Goal: Task Accomplishment & Management: Manage account settings

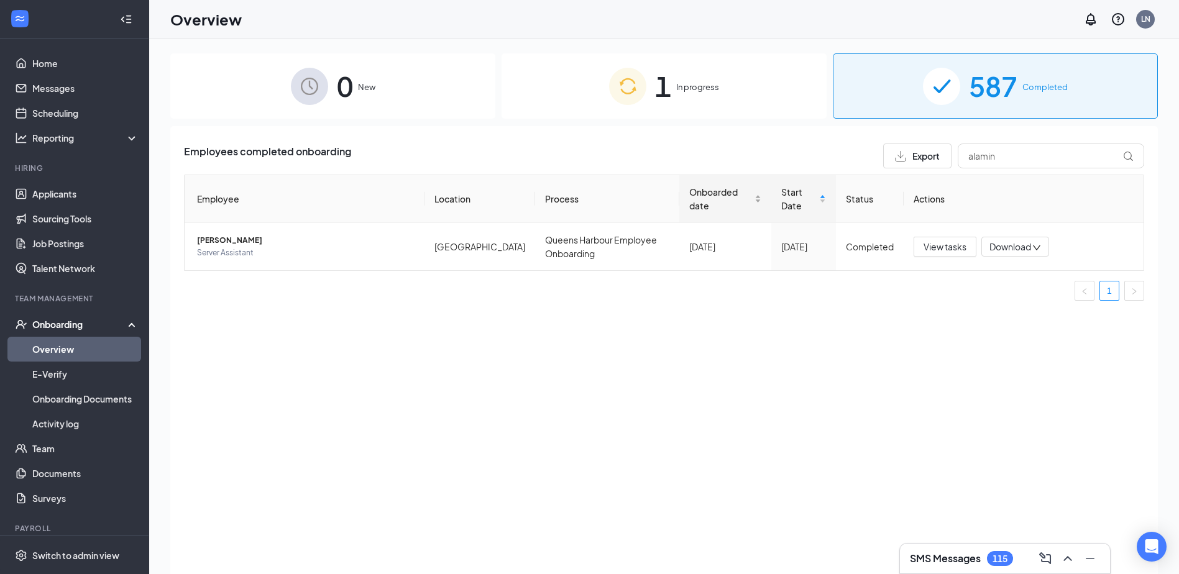
drag, startPoint x: 999, startPoint y: 166, endPoint x: 721, endPoint y: 185, distance: 278.4
click at [836, 172] on div "Employees completed onboarding Export alamin Employee Location Process Onboarde…" at bounding box center [664, 227] width 960 height 167
type input "mart"
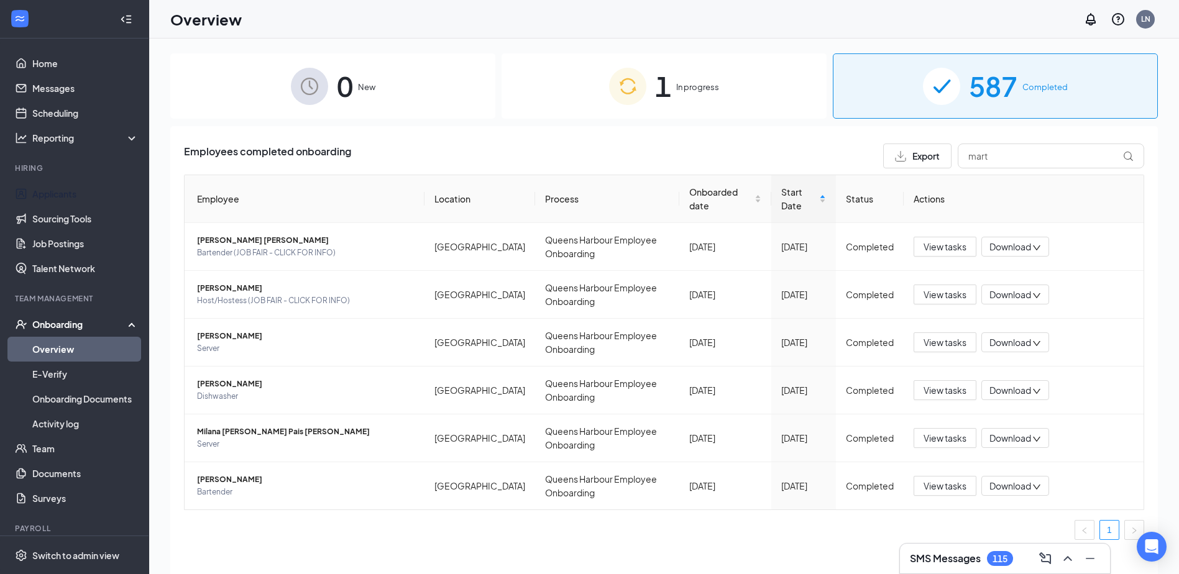
click at [73, 193] on link "Applicants" at bounding box center [85, 193] width 106 height 25
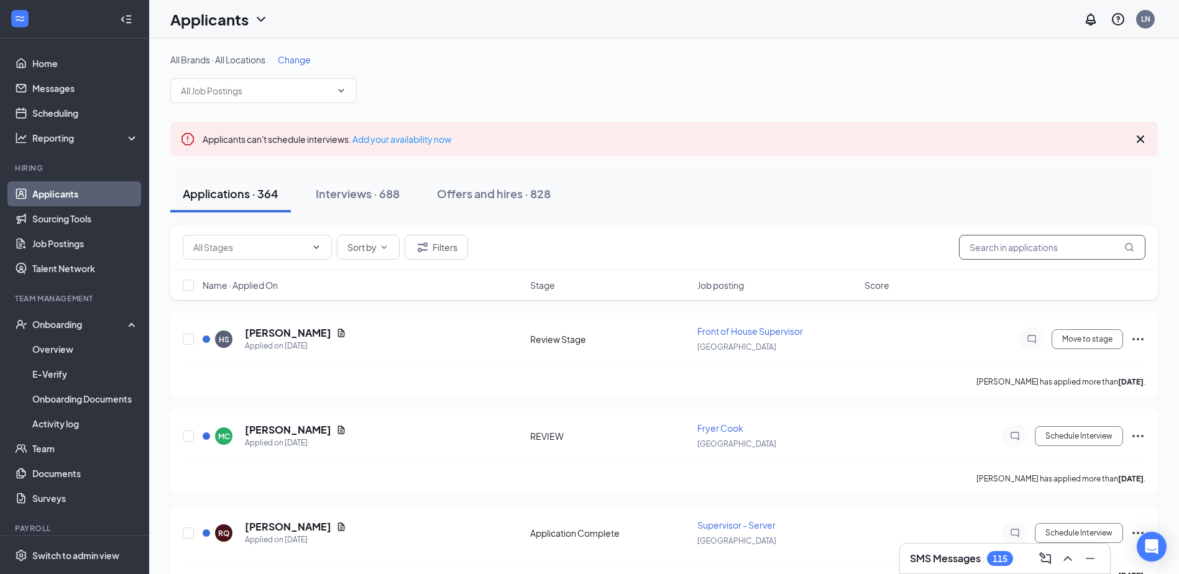
click at [1011, 249] on input "text" at bounding box center [1052, 247] width 186 height 25
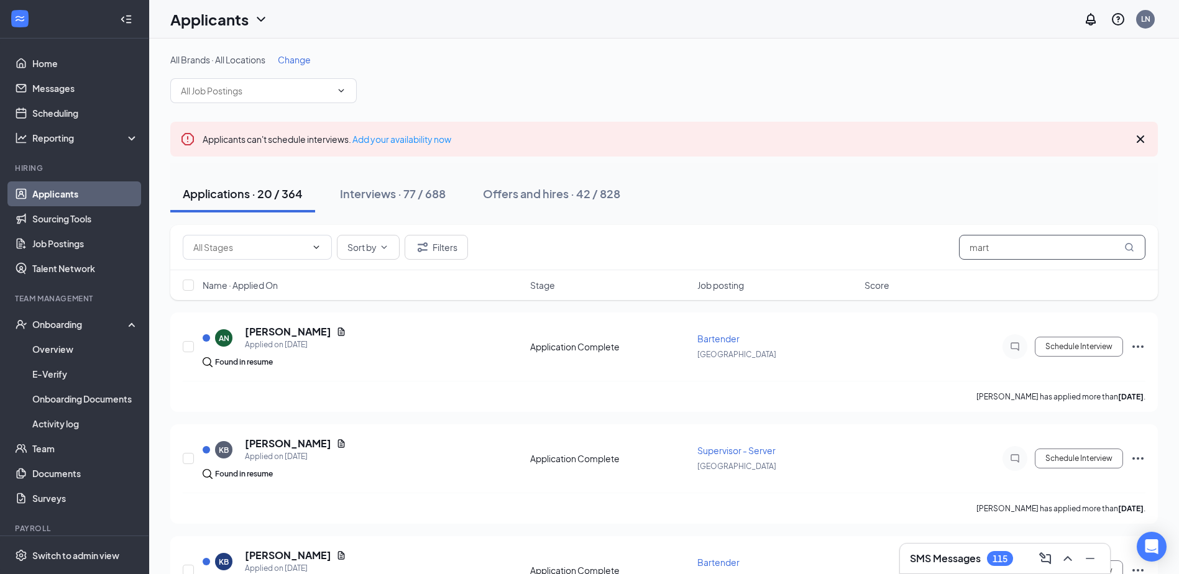
click at [1023, 252] on input "mart" at bounding box center [1052, 247] width 186 height 25
type input "mart"
click at [222, 86] on input "text" at bounding box center [256, 91] width 150 height 14
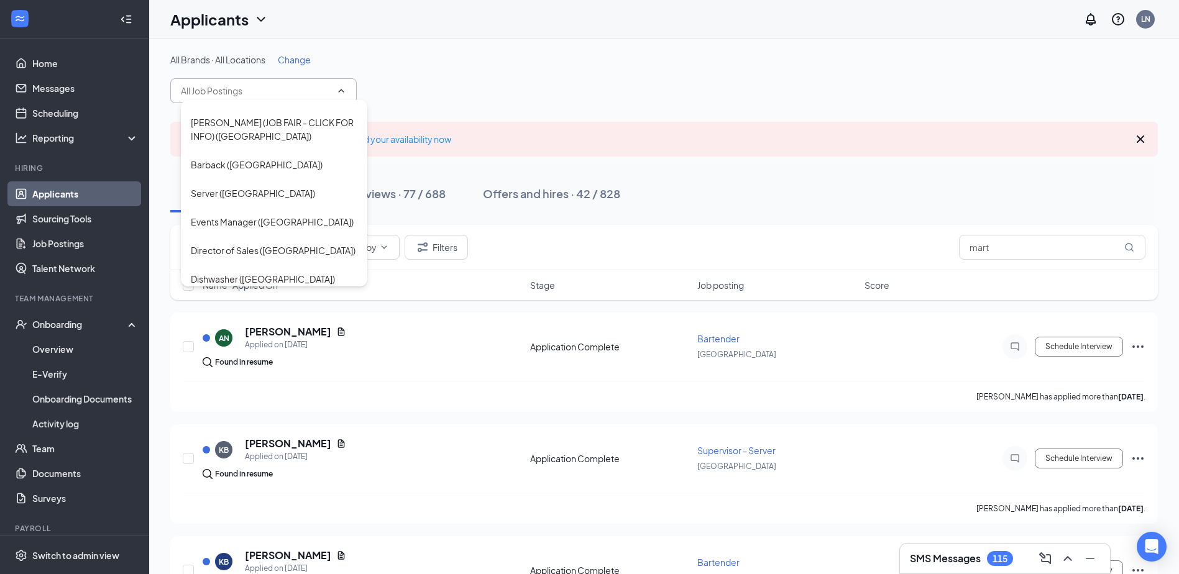
scroll to position [373, 0]
click at [255, 245] on div "Dishwasher ([GEOGRAPHIC_DATA])" at bounding box center [263, 252] width 144 height 14
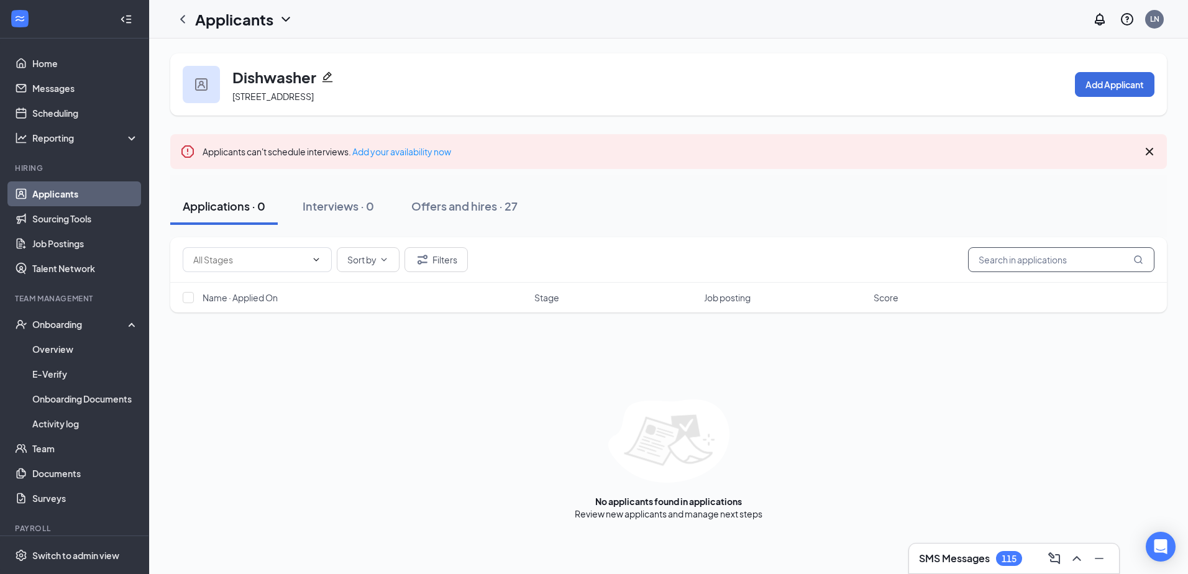
click at [997, 254] on input "text" at bounding box center [1061, 259] width 186 height 25
type input "mart"
click at [504, 206] on div "Offers and hires · 2 / 27" at bounding box center [507, 206] width 122 height 16
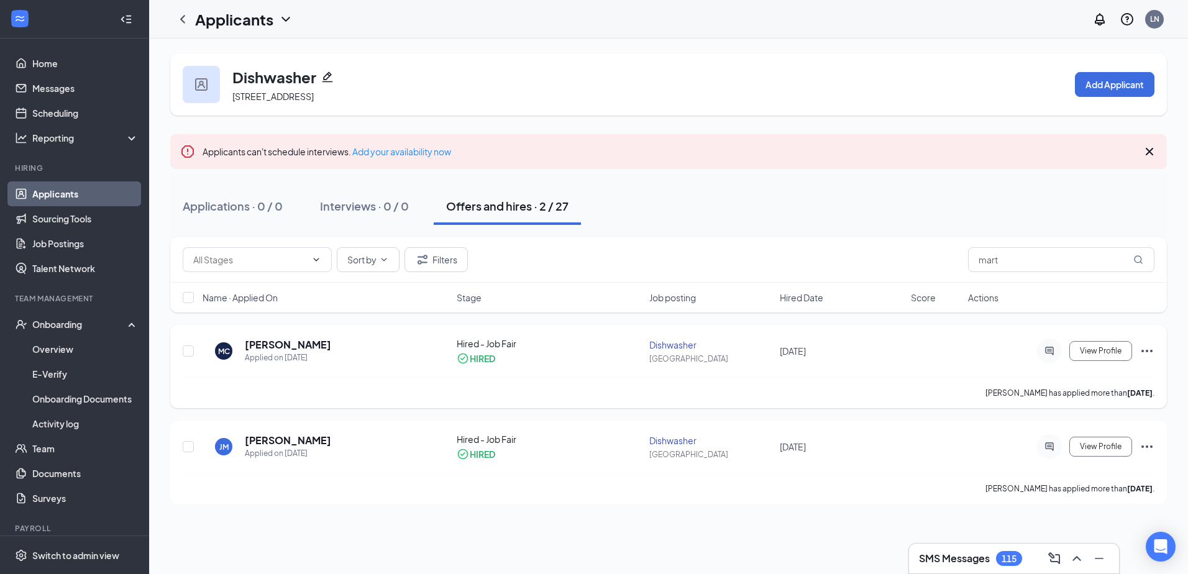
click at [1145, 350] on icon "Ellipses" at bounding box center [1147, 351] width 15 height 15
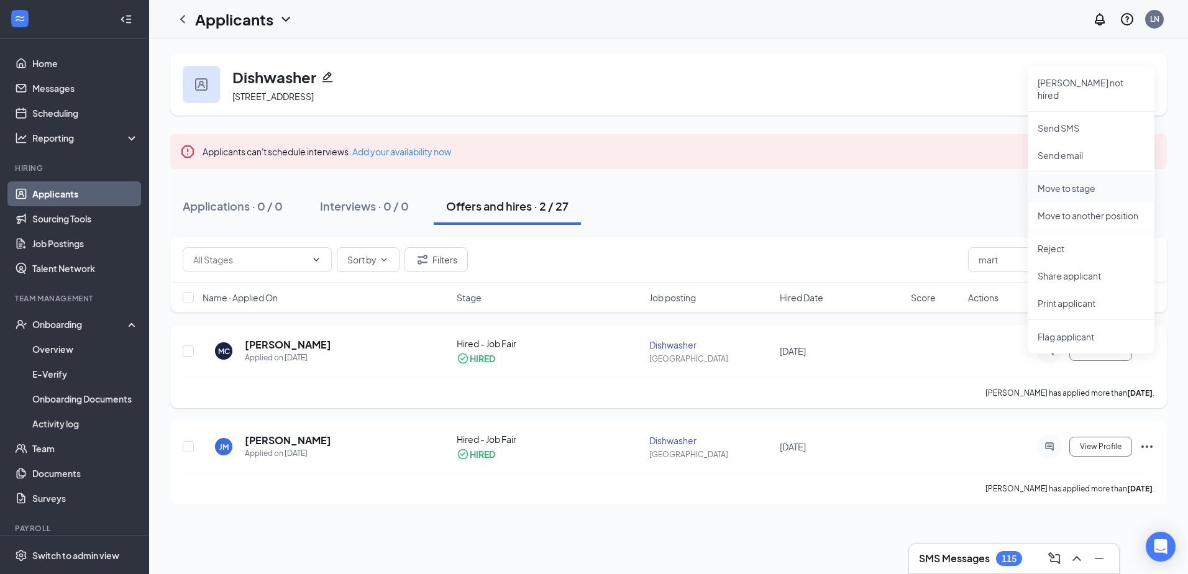
click at [1056, 175] on li "Move to stage" at bounding box center [1091, 188] width 127 height 27
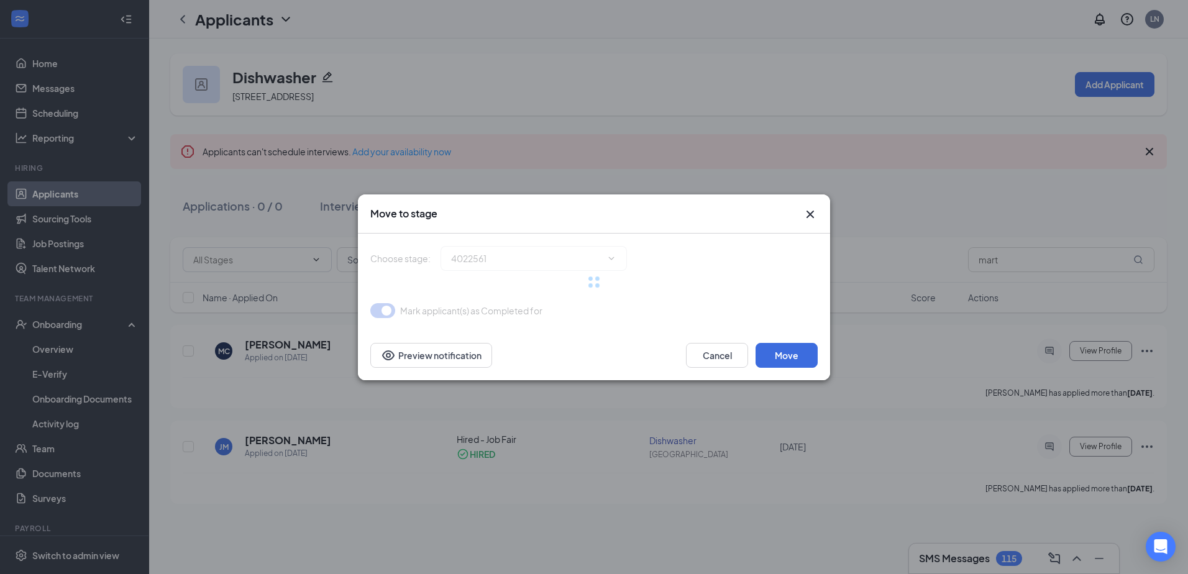
type input "Hired - Job Fair (current stage)"
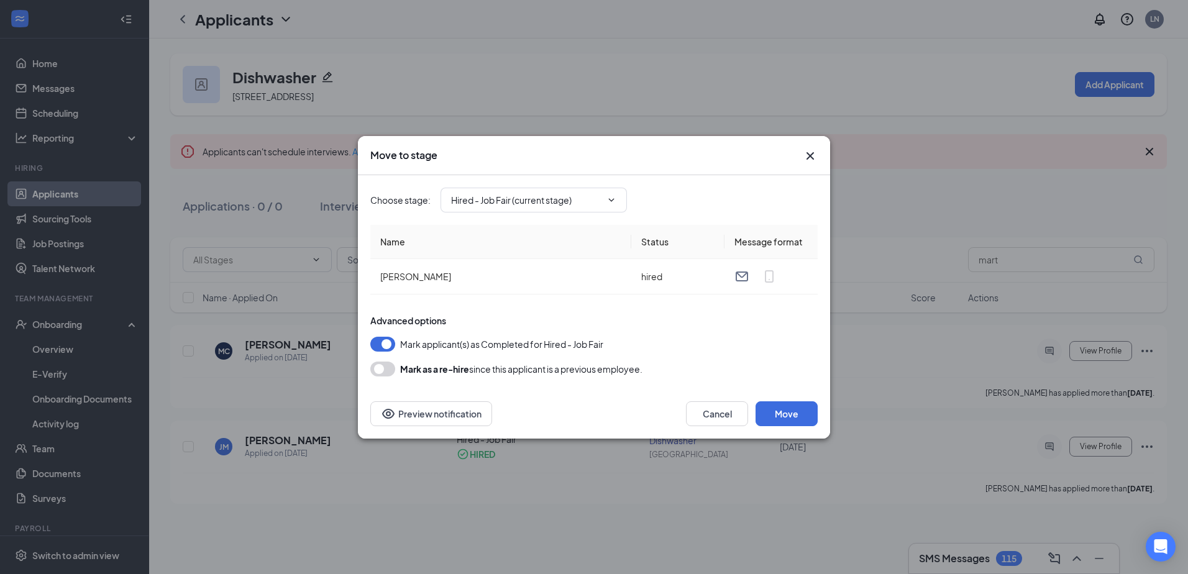
click at [384, 368] on button "button" at bounding box center [382, 369] width 25 height 15
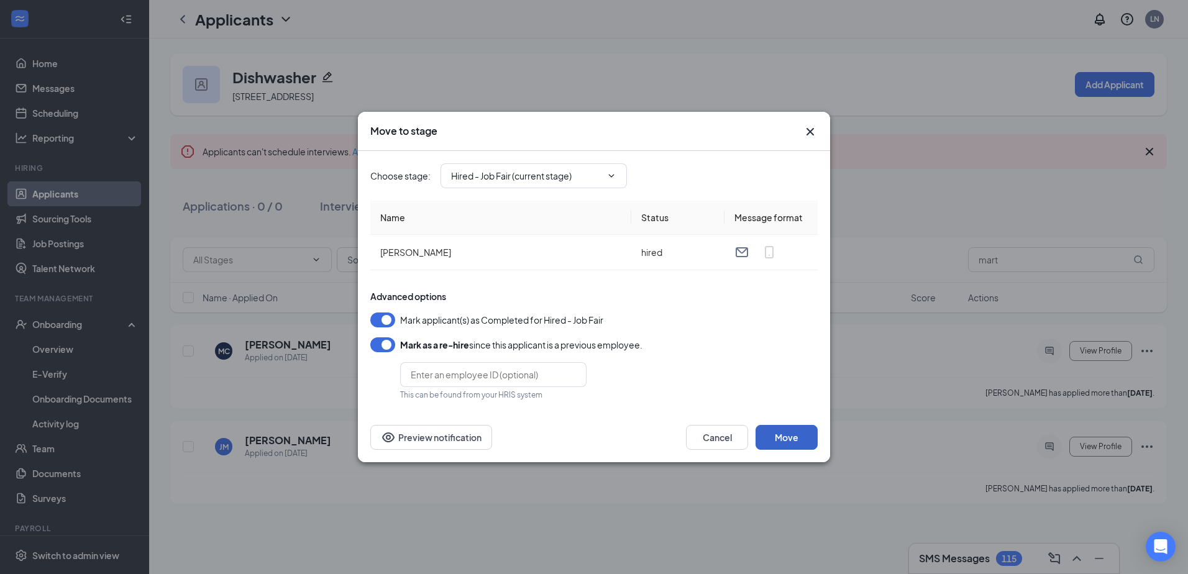
click at [788, 439] on button "Move" at bounding box center [787, 437] width 62 height 25
click at [387, 319] on button "button" at bounding box center [382, 320] width 25 height 15
click at [777, 441] on button "Move" at bounding box center [787, 437] width 62 height 25
click at [390, 319] on button "button" at bounding box center [382, 320] width 25 height 15
click at [539, 176] on input "Hired - Job Fair (current stage)" at bounding box center [526, 176] width 150 height 14
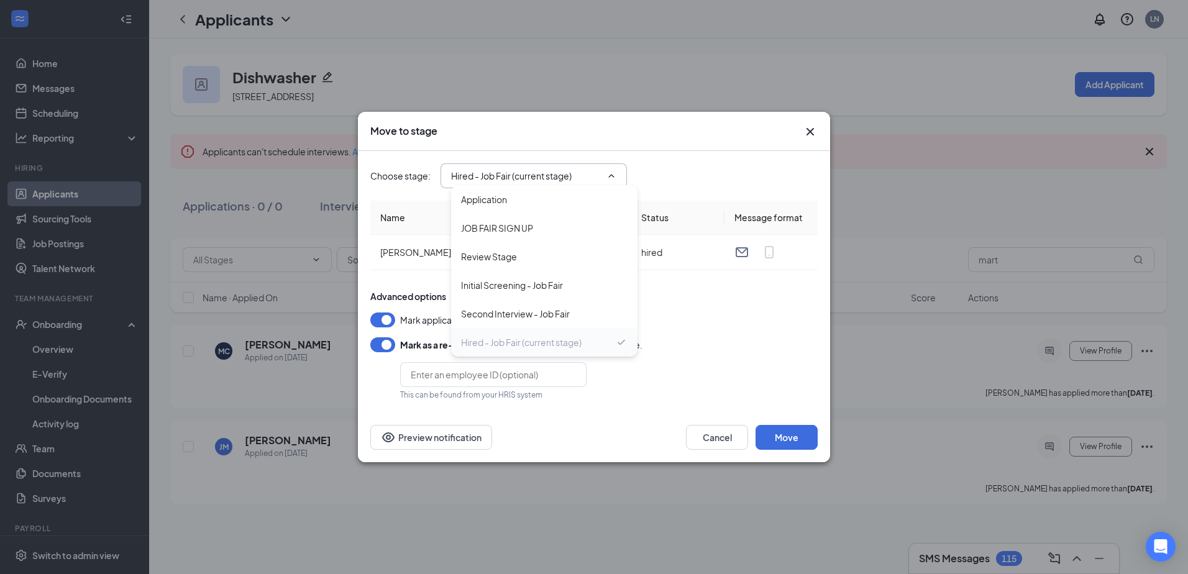
click at [546, 346] on div "Hired - Job Fair (current stage)" at bounding box center [521, 343] width 121 height 14
click at [874, 250] on div "Move to stage Choose stage : Hired - Job Fair (current stage) Application JOB F…" at bounding box center [594, 287] width 1188 height 574
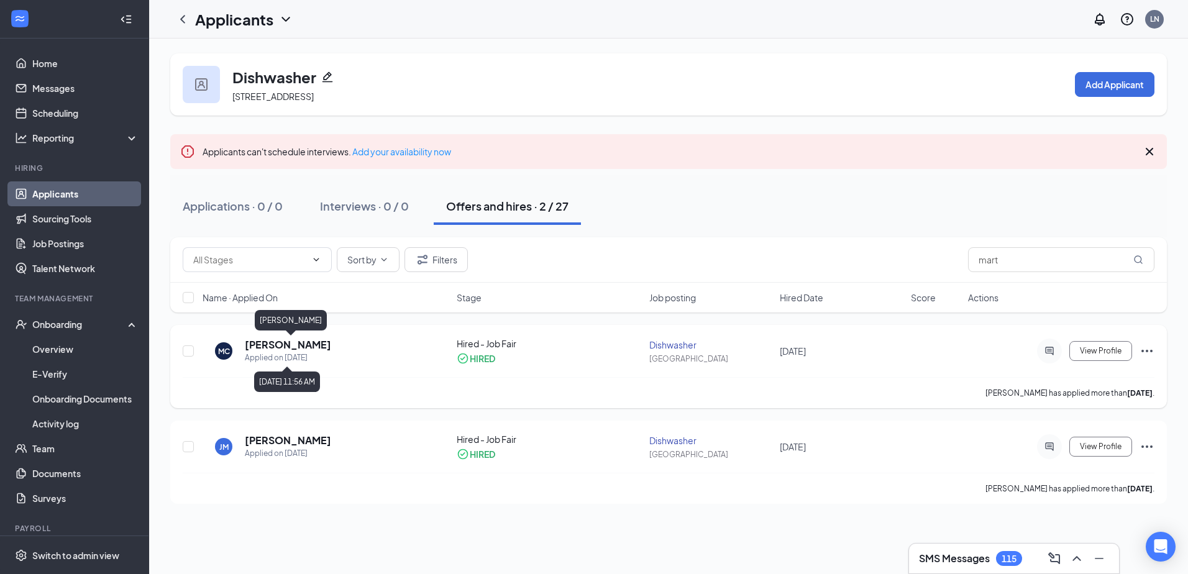
click at [311, 343] on h5 "[PERSON_NAME]" at bounding box center [288, 345] width 86 height 14
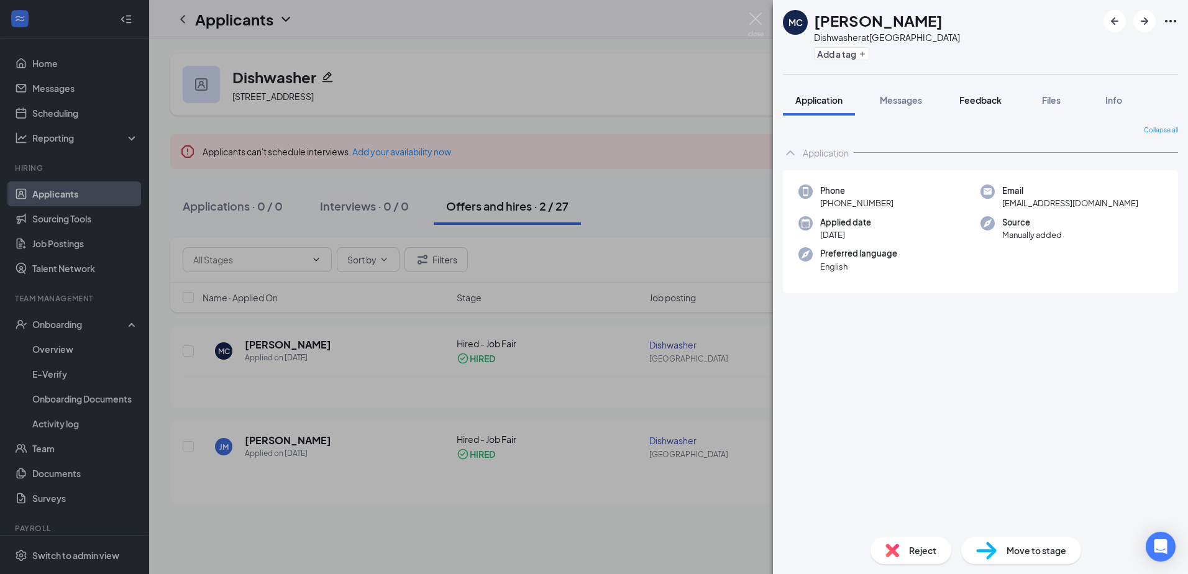
click at [985, 98] on span "Feedback" at bounding box center [980, 99] width 42 height 11
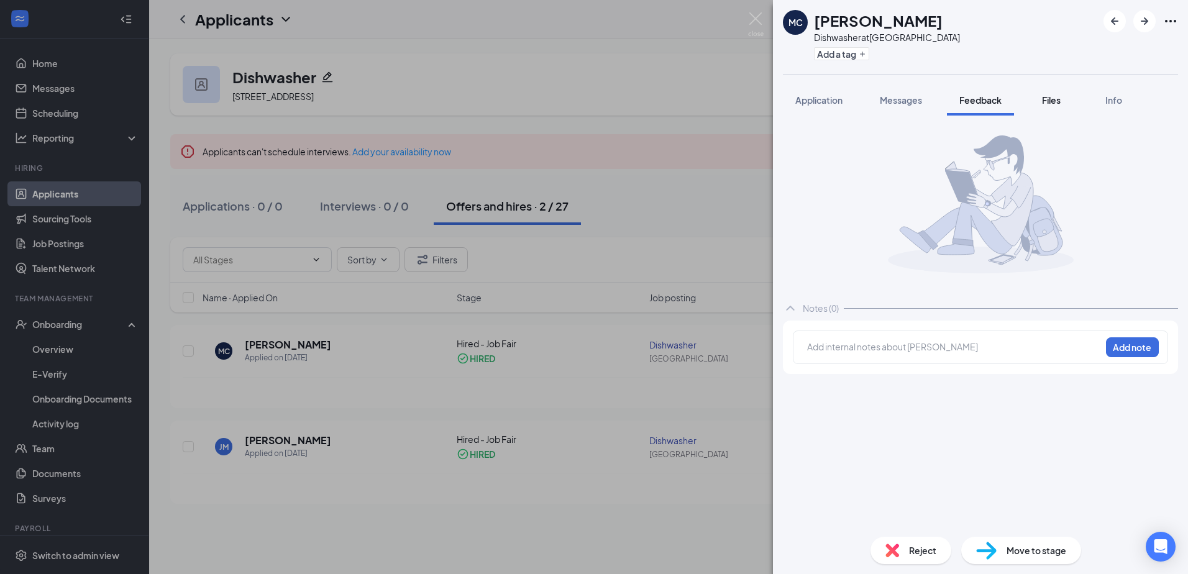
click at [1057, 99] on span "Files" at bounding box center [1051, 99] width 19 height 11
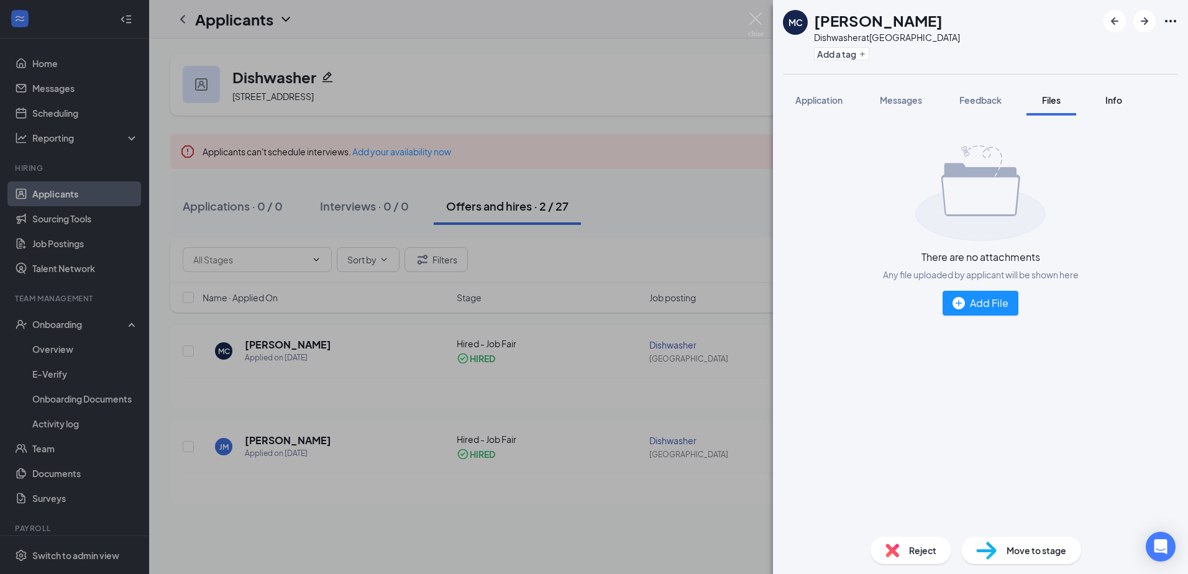
click at [1117, 97] on span "Info" at bounding box center [1113, 99] width 17 height 11
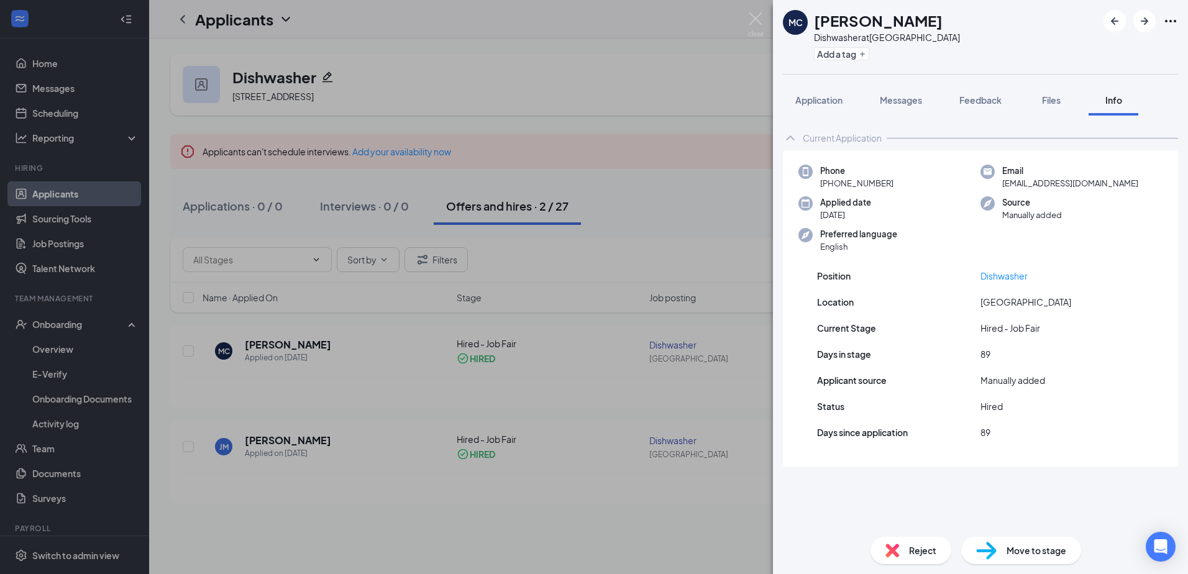
click at [1012, 555] on span "Move to stage" at bounding box center [1037, 551] width 60 height 14
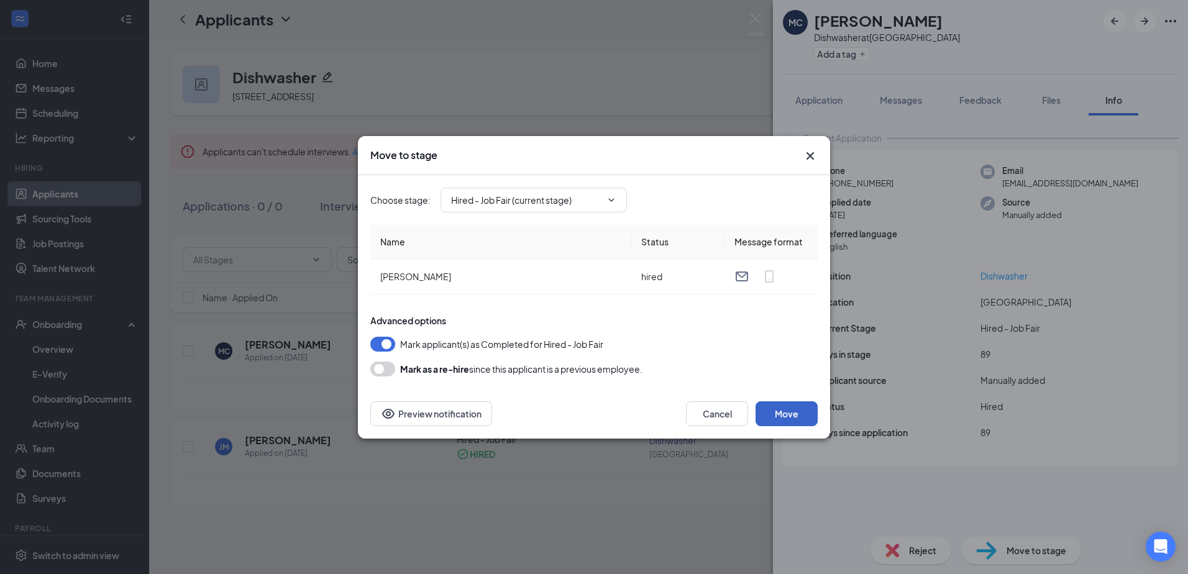
click at [800, 417] on button "Move" at bounding box center [787, 413] width 62 height 25
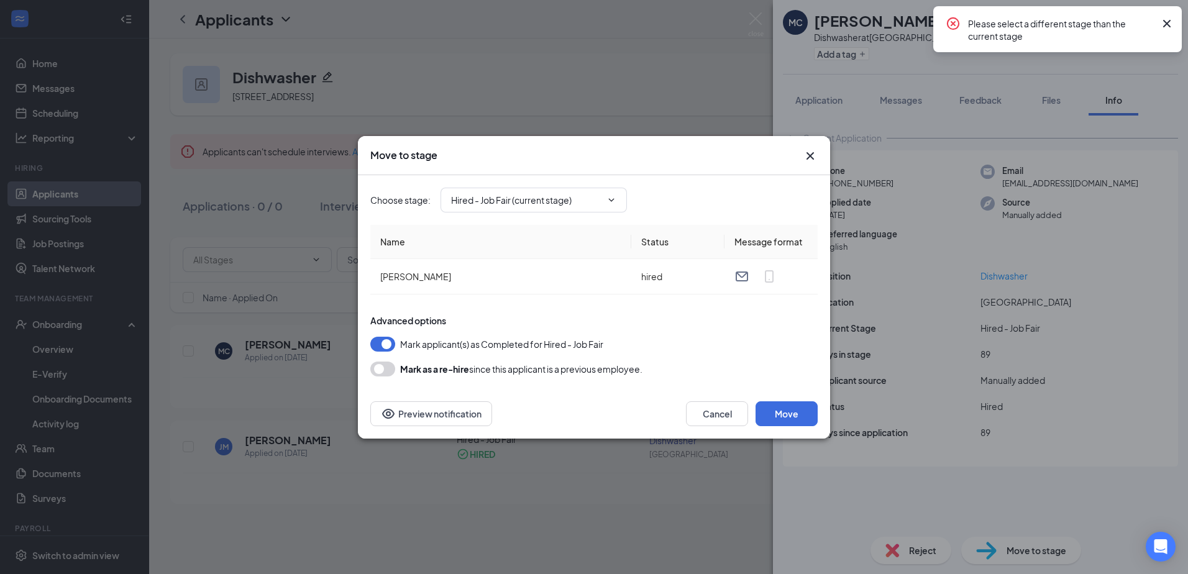
click at [1167, 21] on icon "Cross" at bounding box center [1167, 23] width 15 height 15
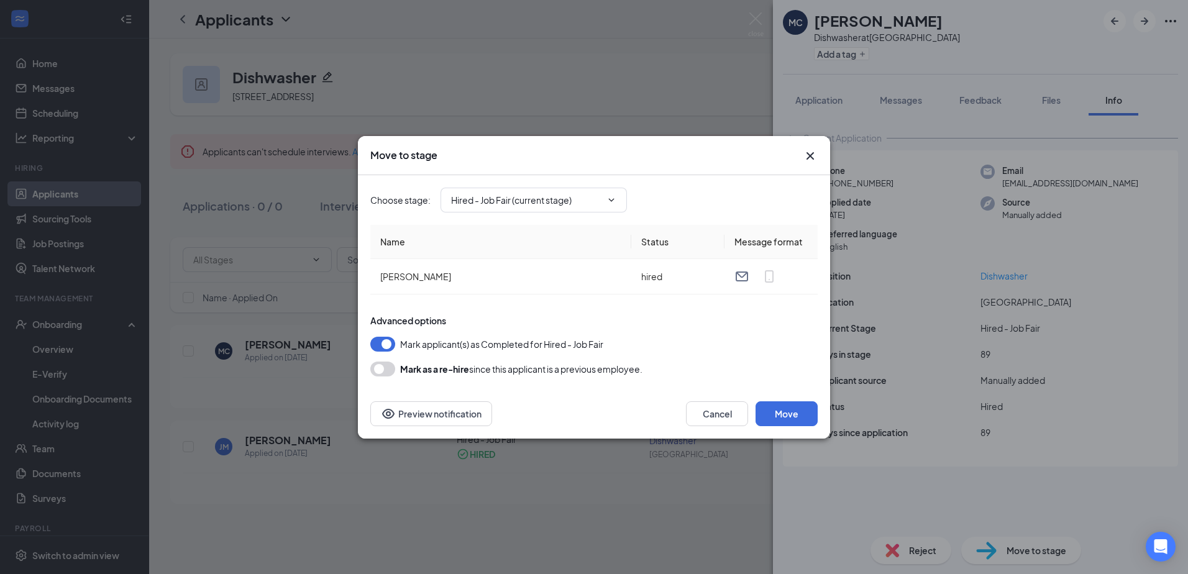
click at [814, 151] on icon "Cross" at bounding box center [810, 156] width 15 height 15
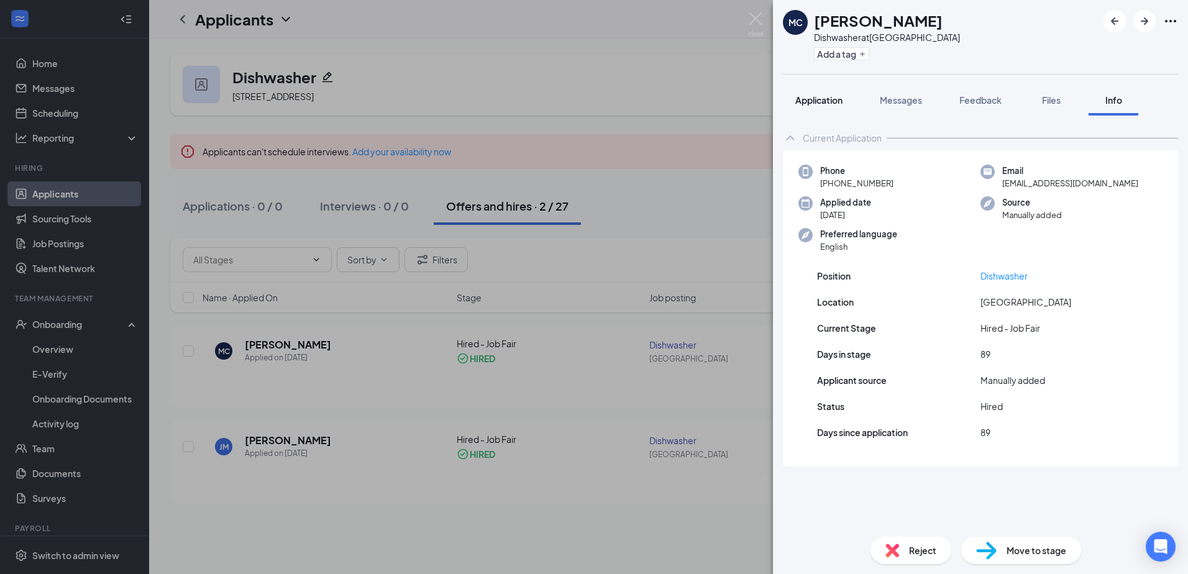
click at [832, 99] on span "Application" at bounding box center [818, 99] width 47 height 11
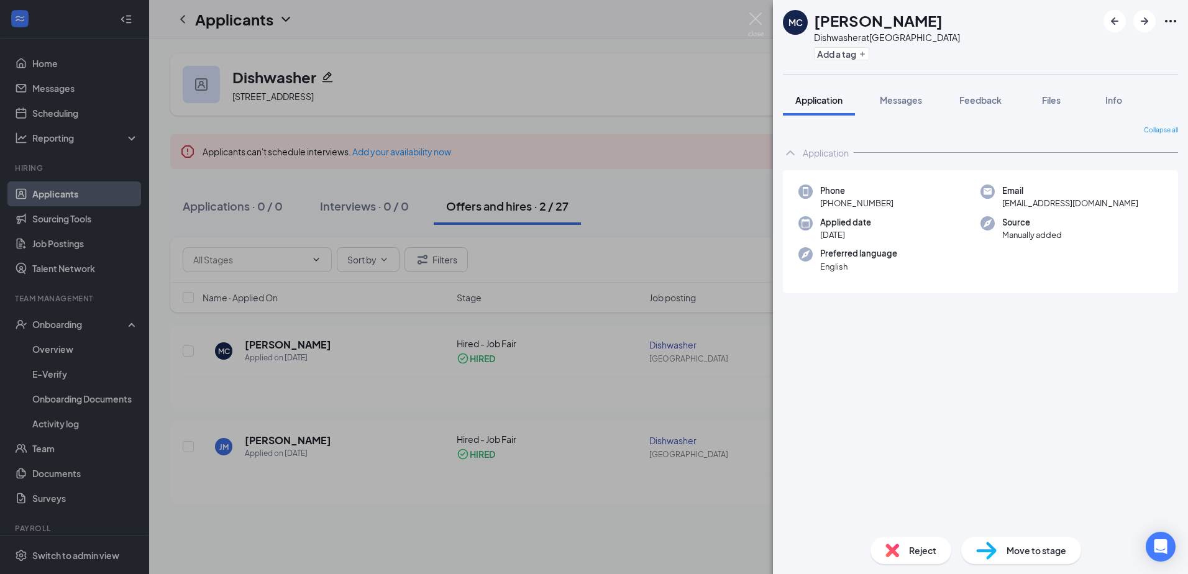
click at [1165, 23] on icon "Ellipses" at bounding box center [1170, 21] width 15 height 15
click at [1084, 46] on link "View full application" at bounding box center [1104, 49] width 134 height 12
click at [694, 108] on div "MC [PERSON_NAME] Dishwasher at [GEOGRAPHIC_DATA] Add a tag Application Messages…" at bounding box center [594, 287] width 1188 height 574
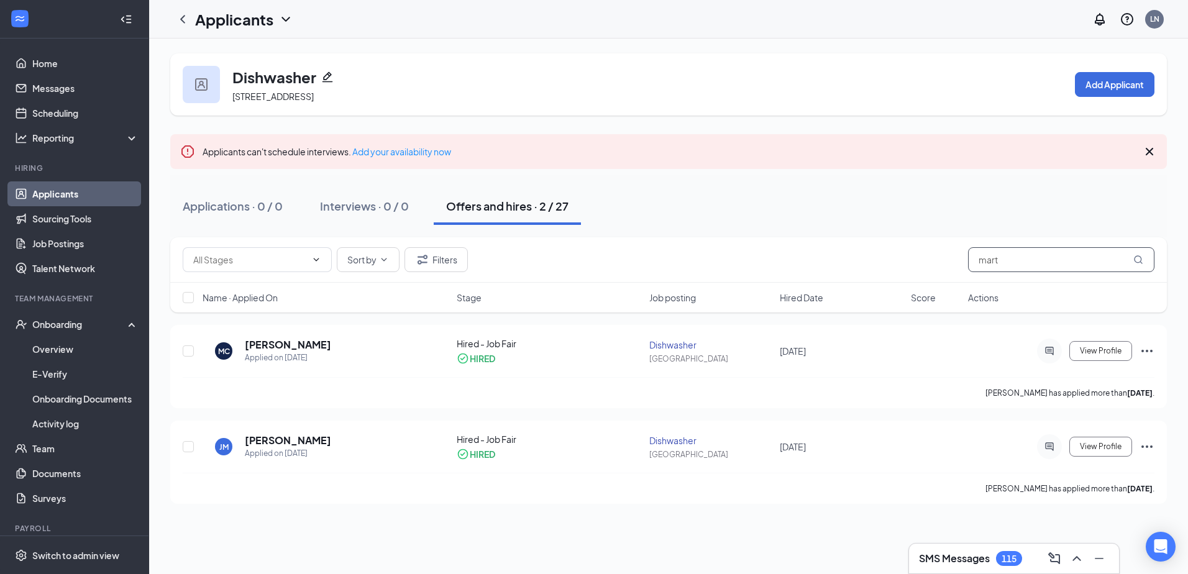
click at [1017, 265] on input "mart" at bounding box center [1061, 259] width 186 height 25
drag, startPoint x: 78, startPoint y: 346, endPoint x: 117, endPoint y: 347, distance: 39.2
click at [78, 346] on link "Overview" at bounding box center [85, 349] width 106 height 25
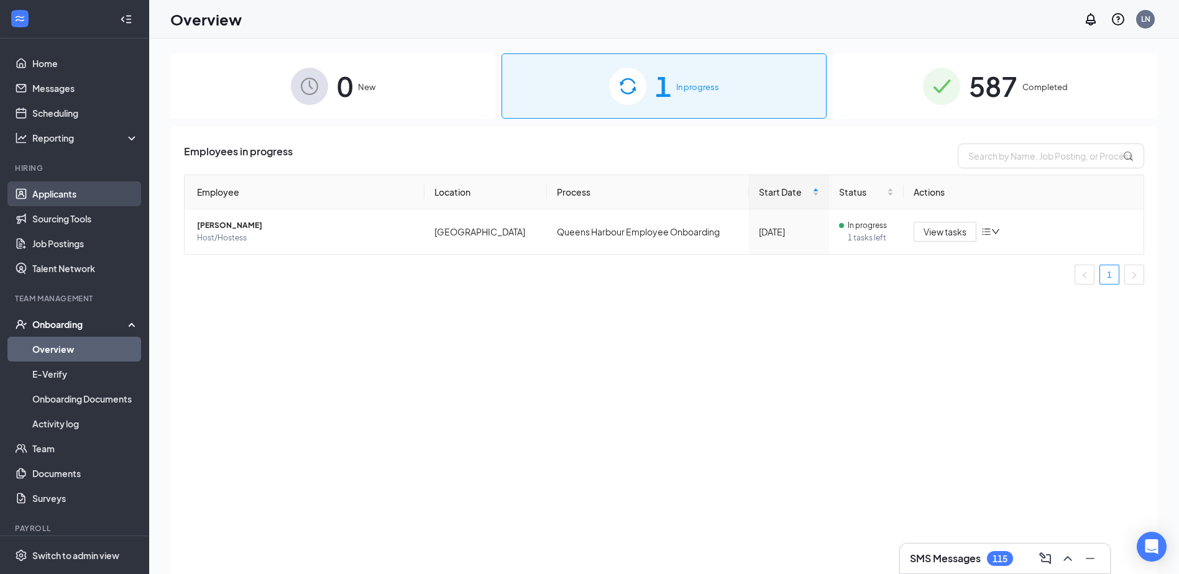
click at [57, 196] on link "Applicants" at bounding box center [85, 193] width 106 height 25
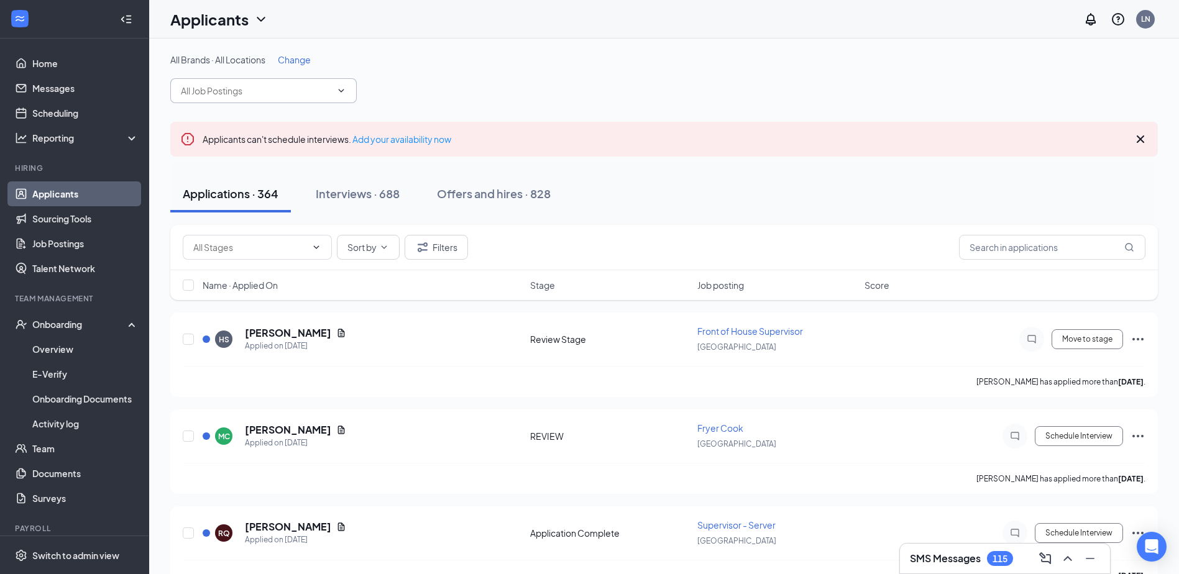
click at [319, 96] on input "text" at bounding box center [256, 91] width 150 height 14
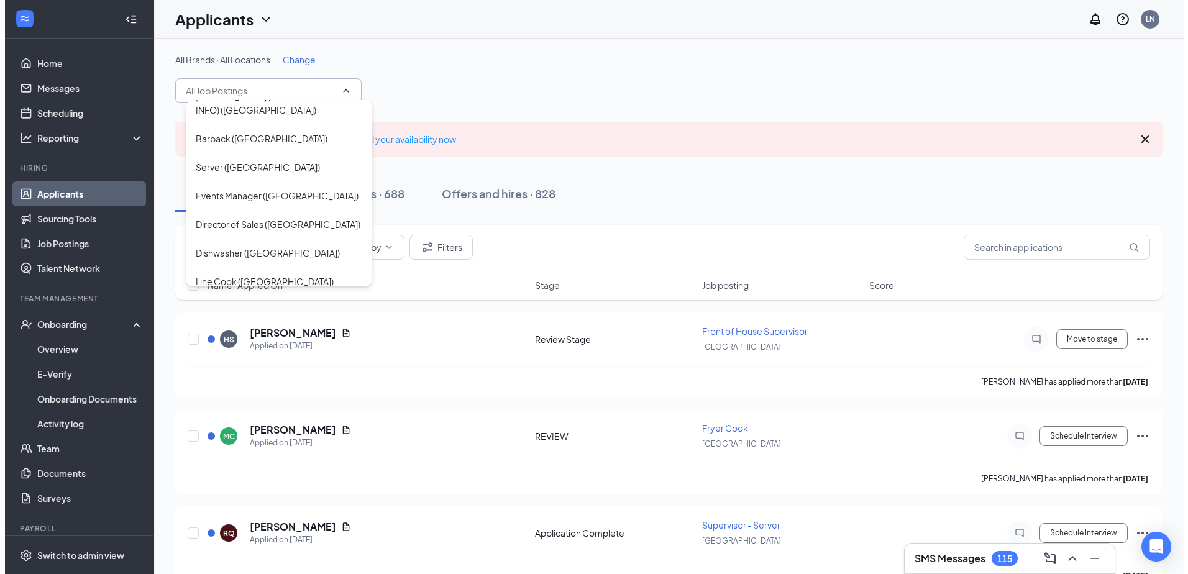
scroll to position [373, 0]
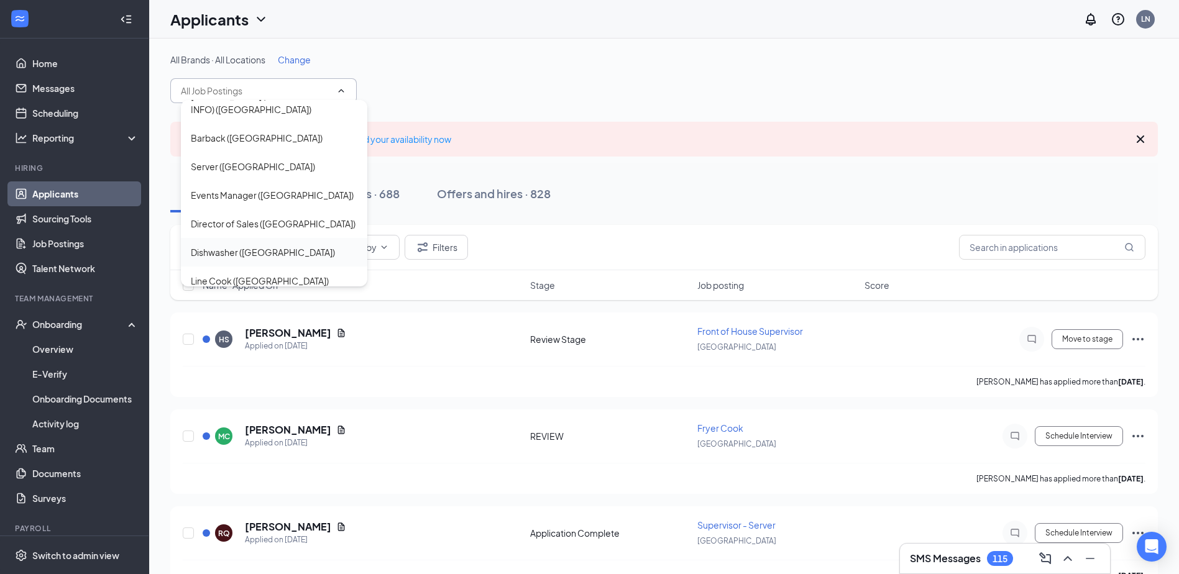
click at [241, 238] on div "Dishwasher ([GEOGRAPHIC_DATA])" at bounding box center [274, 252] width 186 height 29
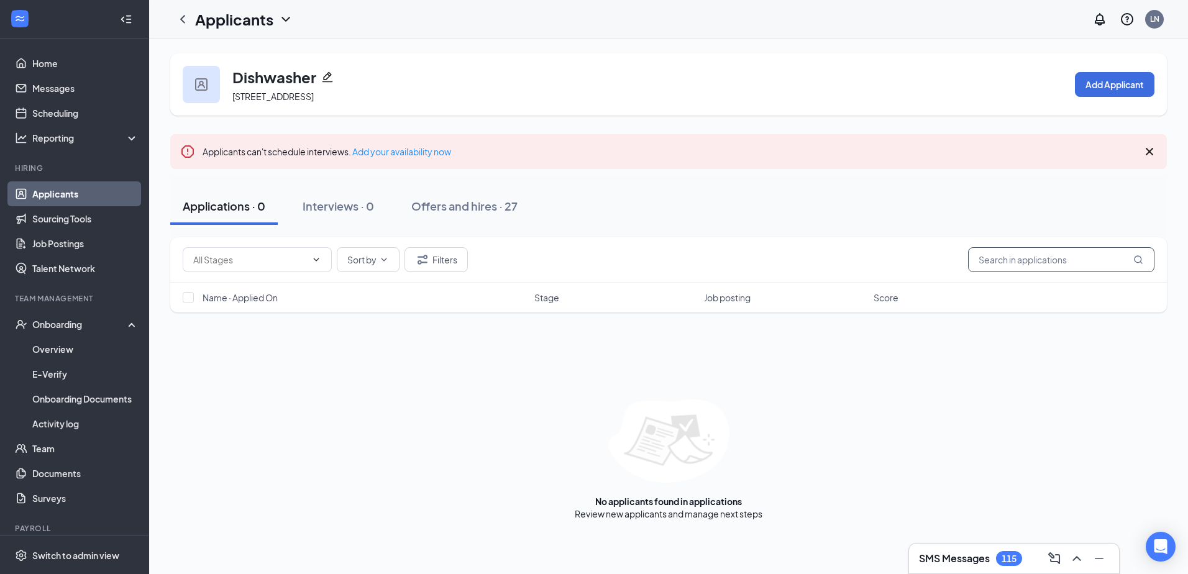
click at [1004, 260] on input "text" at bounding box center [1061, 259] width 186 height 25
type input "mart"
click at [524, 216] on button "Offers and hires · 2 / 27" at bounding box center [507, 206] width 147 height 37
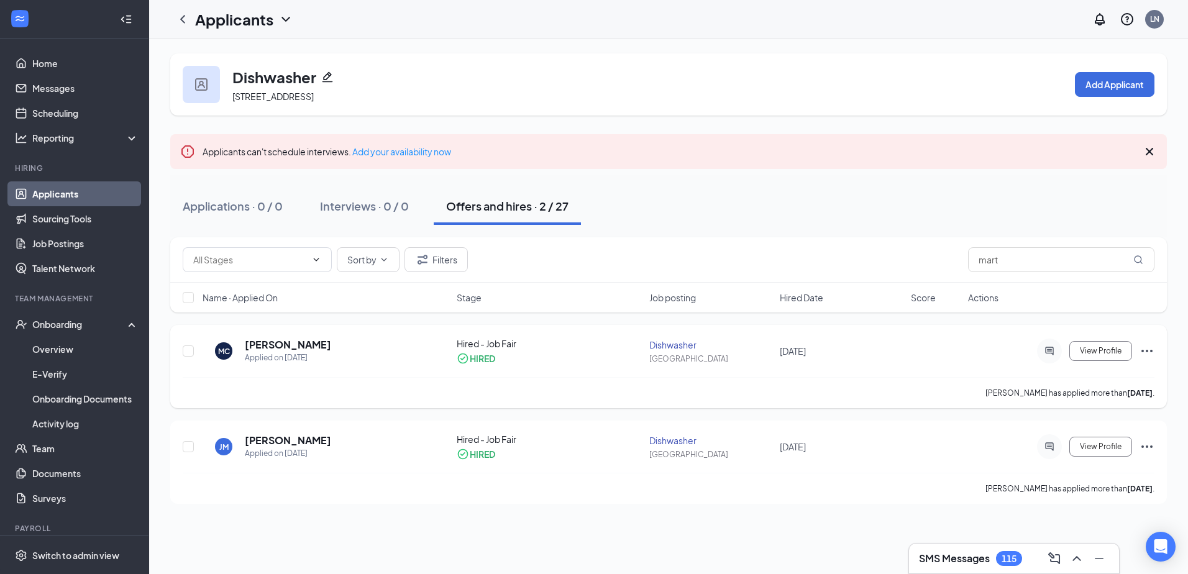
click at [1147, 350] on icon "Ellipses" at bounding box center [1147, 351] width 11 height 2
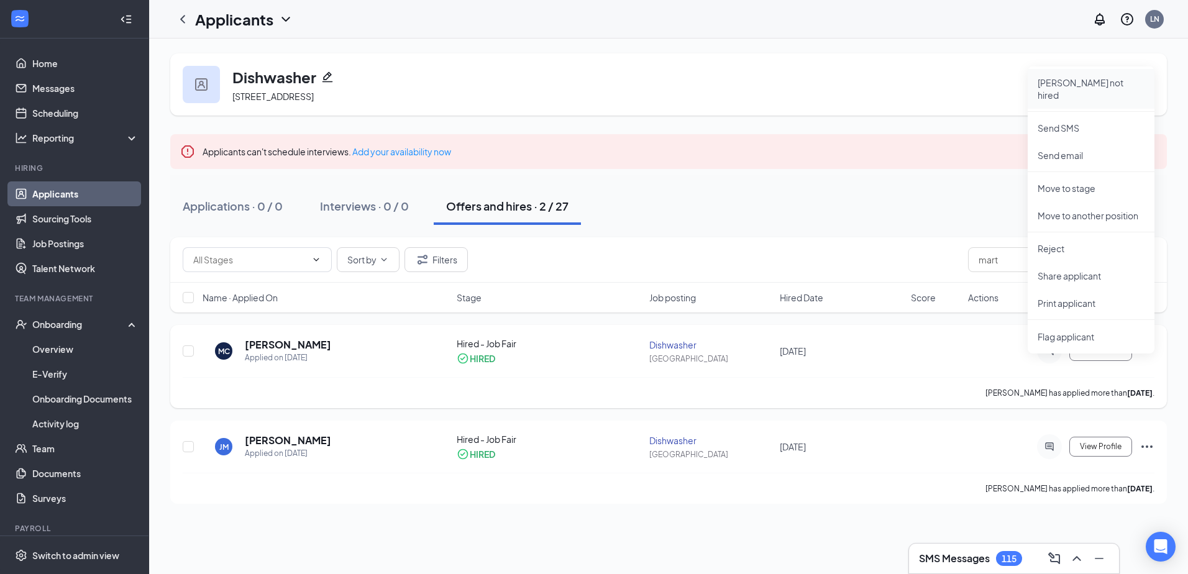
click at [1070, 80] on p "[PERSON_NAME] not hired" at bounding box center [1091, 88] width 107 height 25
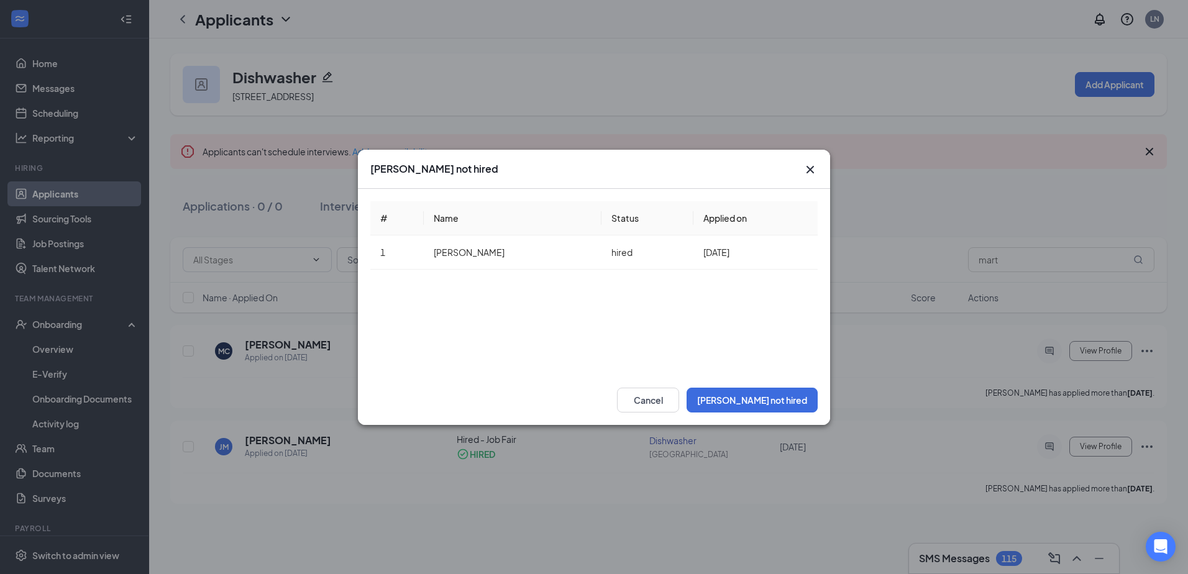
click at [756, 415] on div "Cancel Mark not hired" at bounding box center [594, 400] width 472 height 50
click at [769, 405] on button "[PERSON_NAME] not hired" at bounding box center [752, 400] width 131 height 25
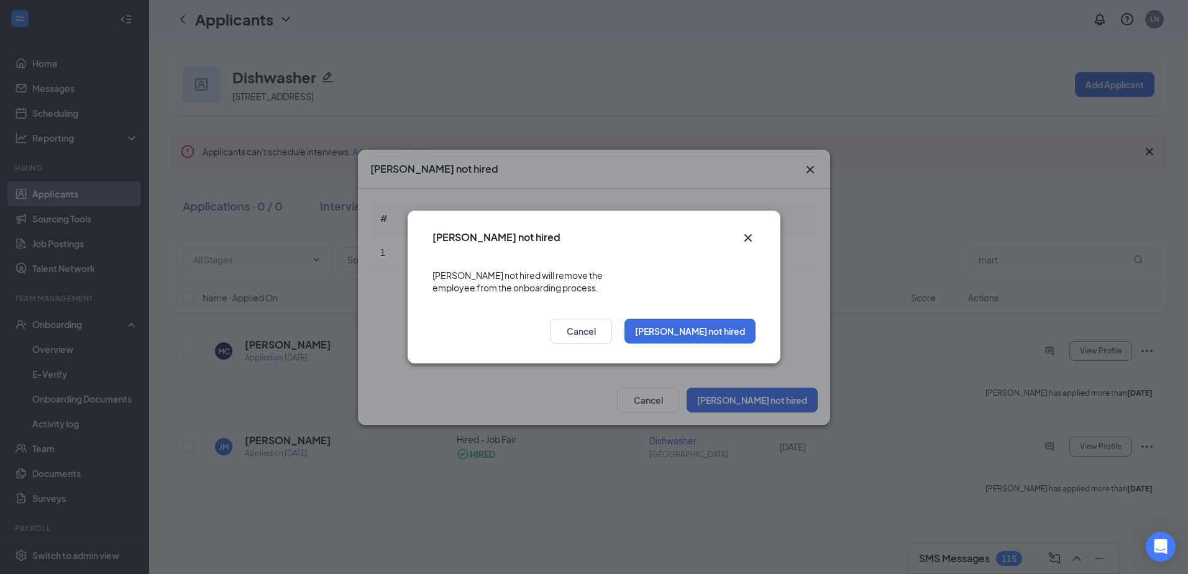
click at [748, 242] on icon "Cross" at bounding box center [747, 237] width 7 height 7
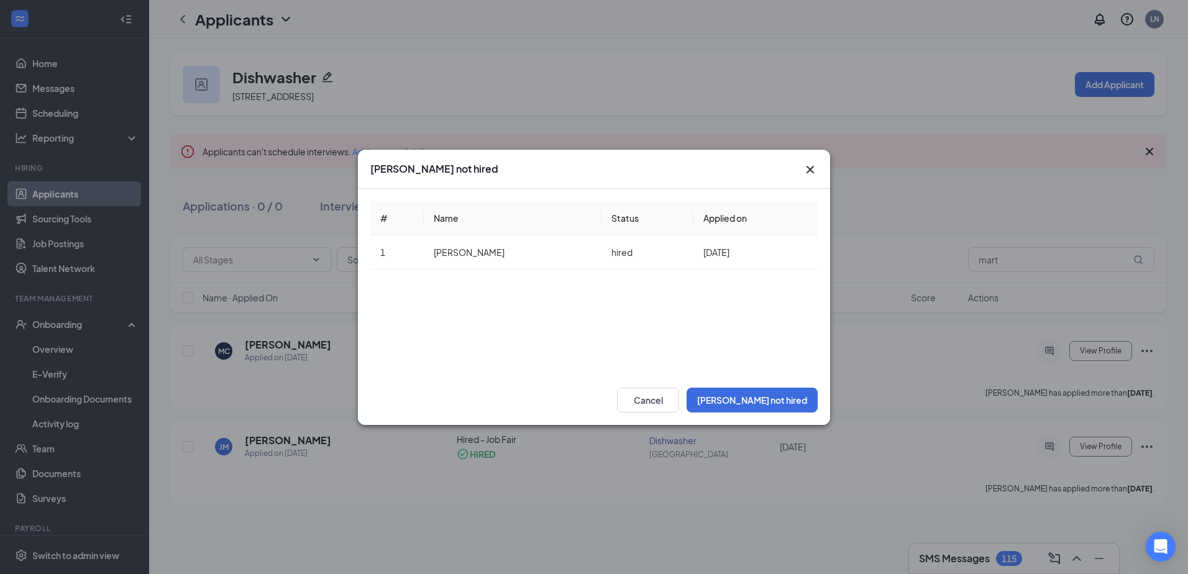
click at [808, 168] on icon "Cross" at bounding box center [810, 168] width 7 height 7
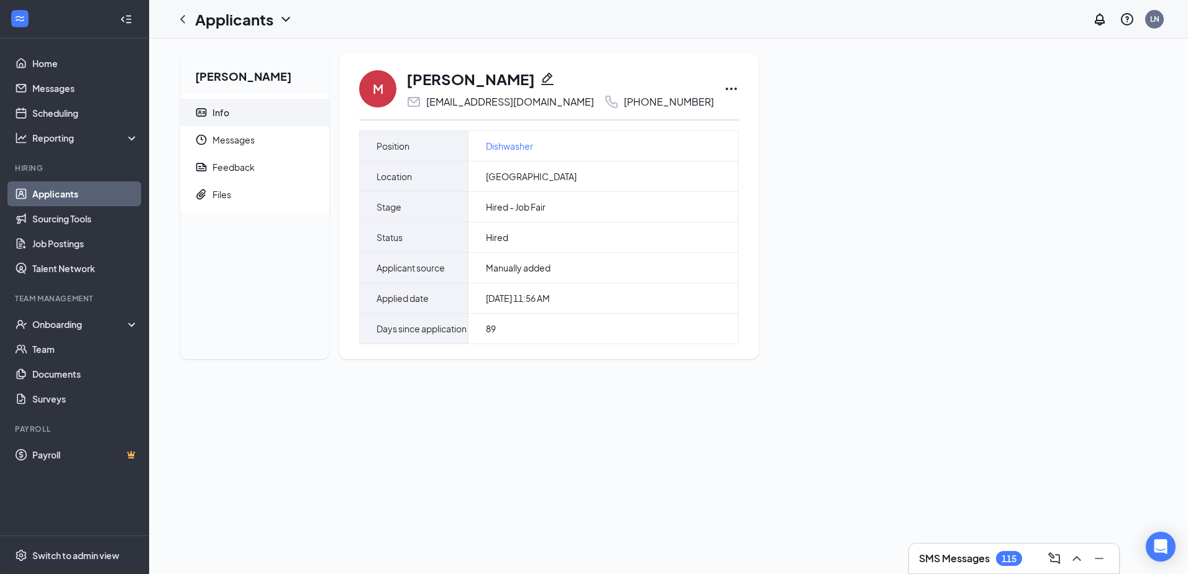
click at [724, 86] on icon "Ellipses" at bounding box center [731, 88] width 15 height 15
click at [894, 121] on div "Mart Eisley C. Samson Info Messages Feedback Files M Mart Eisley C. Samson sams…" at bounding box center [668, 211] width 997 height 316
click at [217, 108] on div "Info" at bounding box center [221, 112] width 17 height 12
click at [217, 111] on div "Info" at bounding box center [221, 112] width 17 height 12
